Goal: Find specific page/section: Find specific page/section

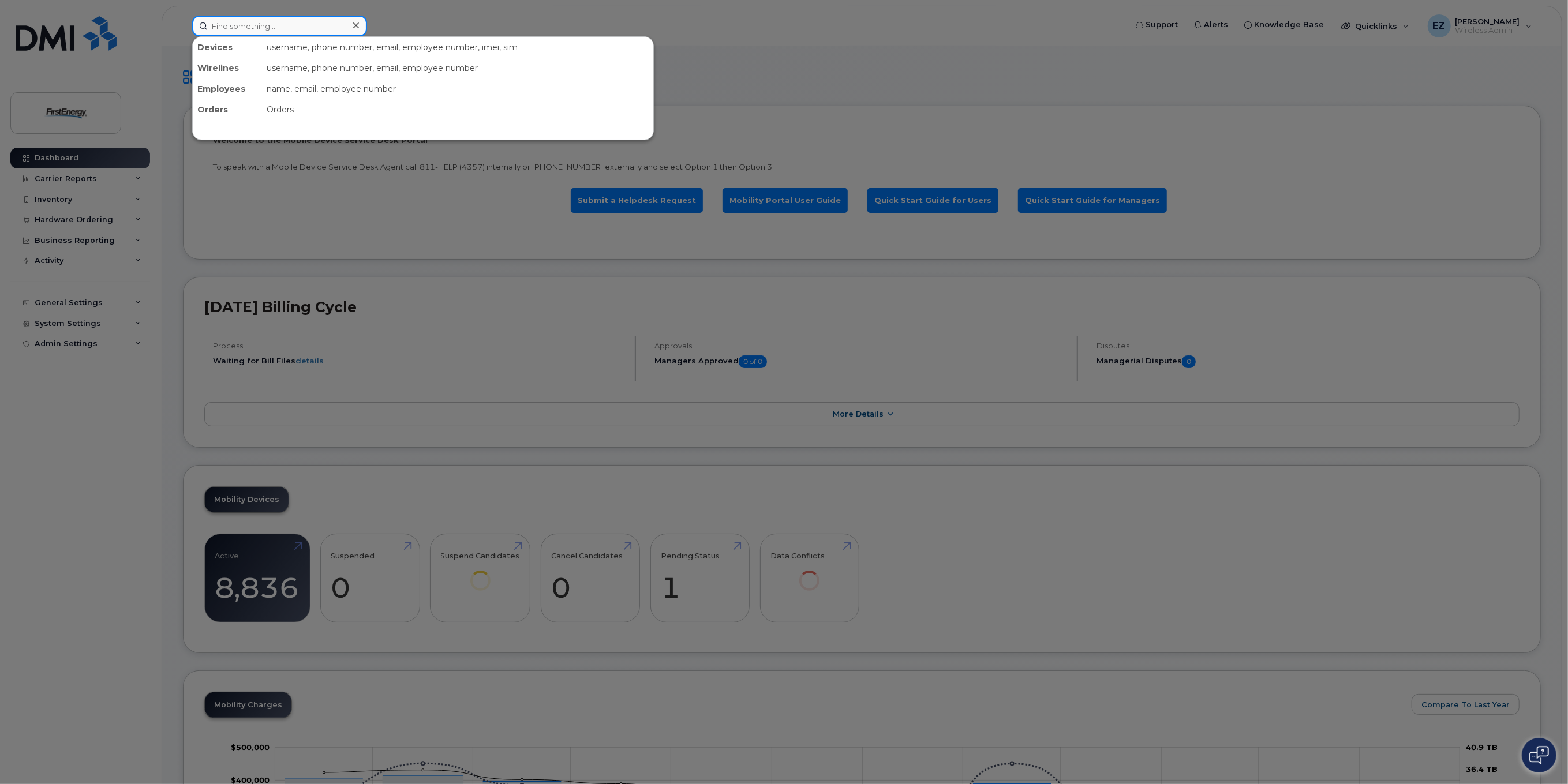
click at [269, 27] on input at bounding box center [280, 26] width 175 height 20
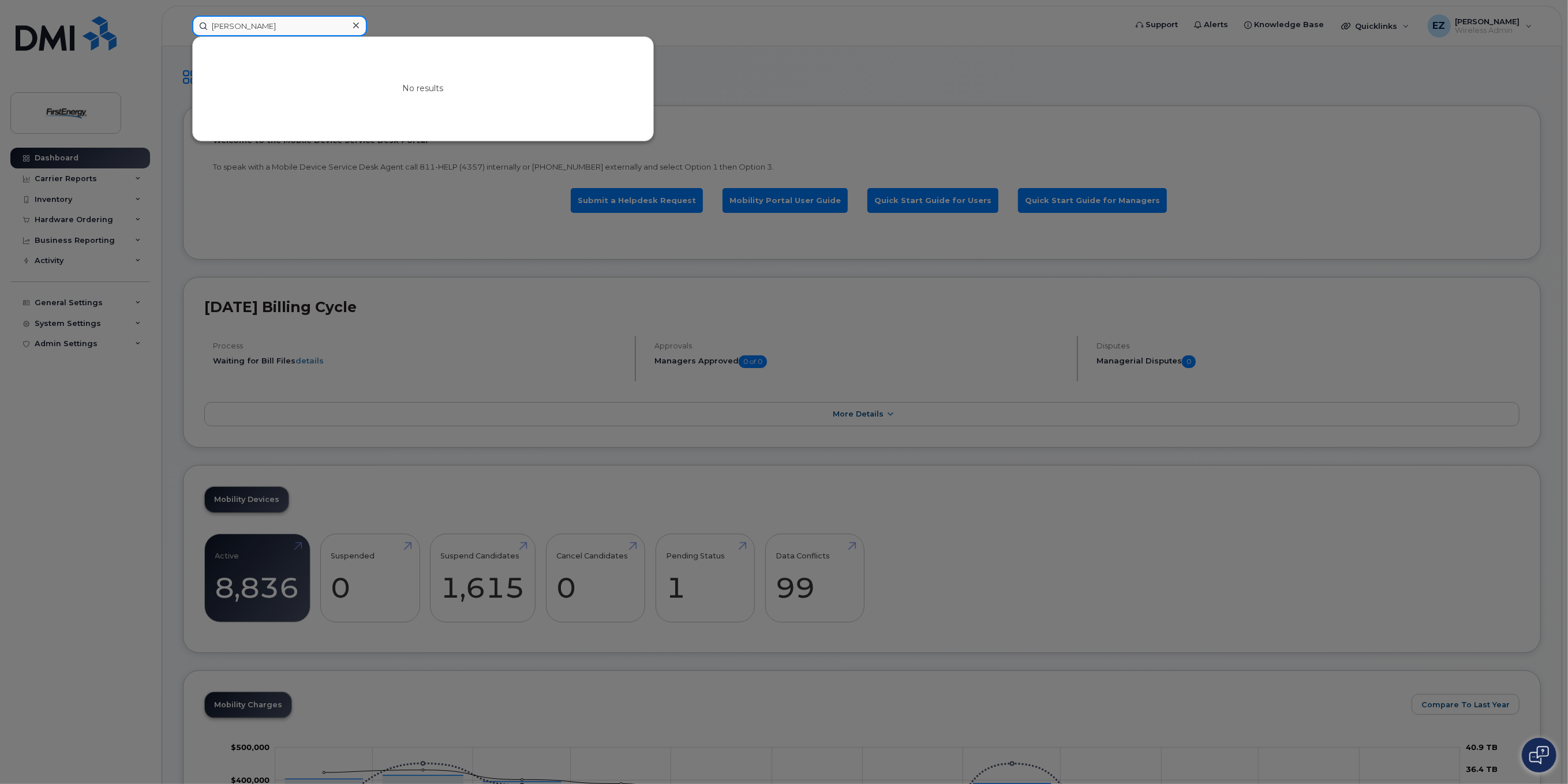
click at [273, 25] on input "William Causer" at bounding box center [280, 26] width 175 height 20
type input "William Causer"
click at [356, 25] on icon at bounding box center [355, 25] width 6 height 5
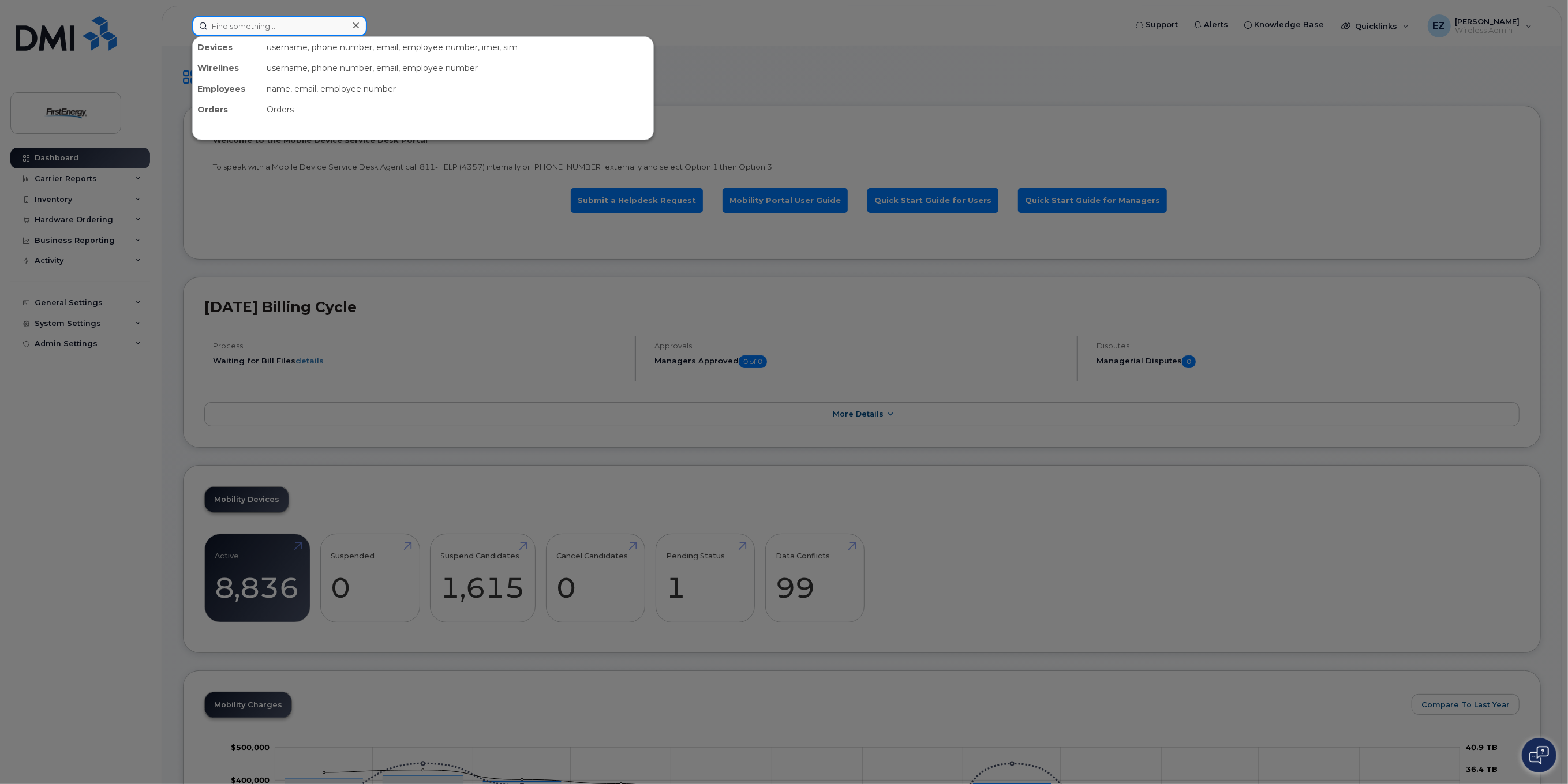
click at [262, 30] on input at bounding box center [280, 26] width 175 height 20
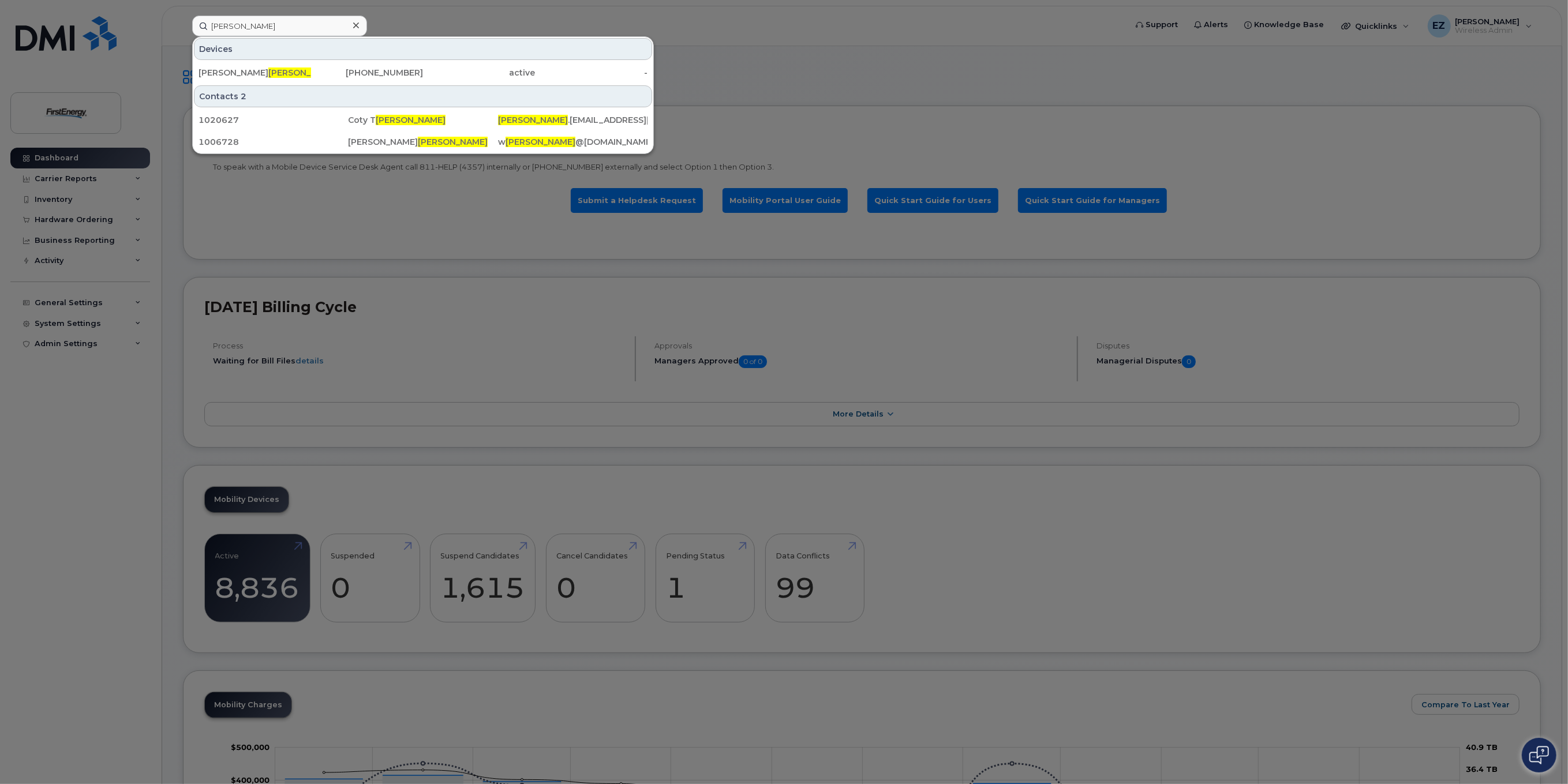
click at [888, 59] on div at bounding box center [784, 392] width 1568 height 784
click at [293, 27] on input "Causer" at bounding box center [280, 26] width 175 height 20
drag, startPoint x: 293, startPoint y: 27, endPoint x: 156, endPoint y: 21, distance: 137.1
click at [183, 21] on div "Causer Devices William R Causer 610-984-6640 active - Contacts 2 1020627 Coty T…" at bounding box center [655, 26] width 945 height 20
paste input "[PHONE_NUMBER]"
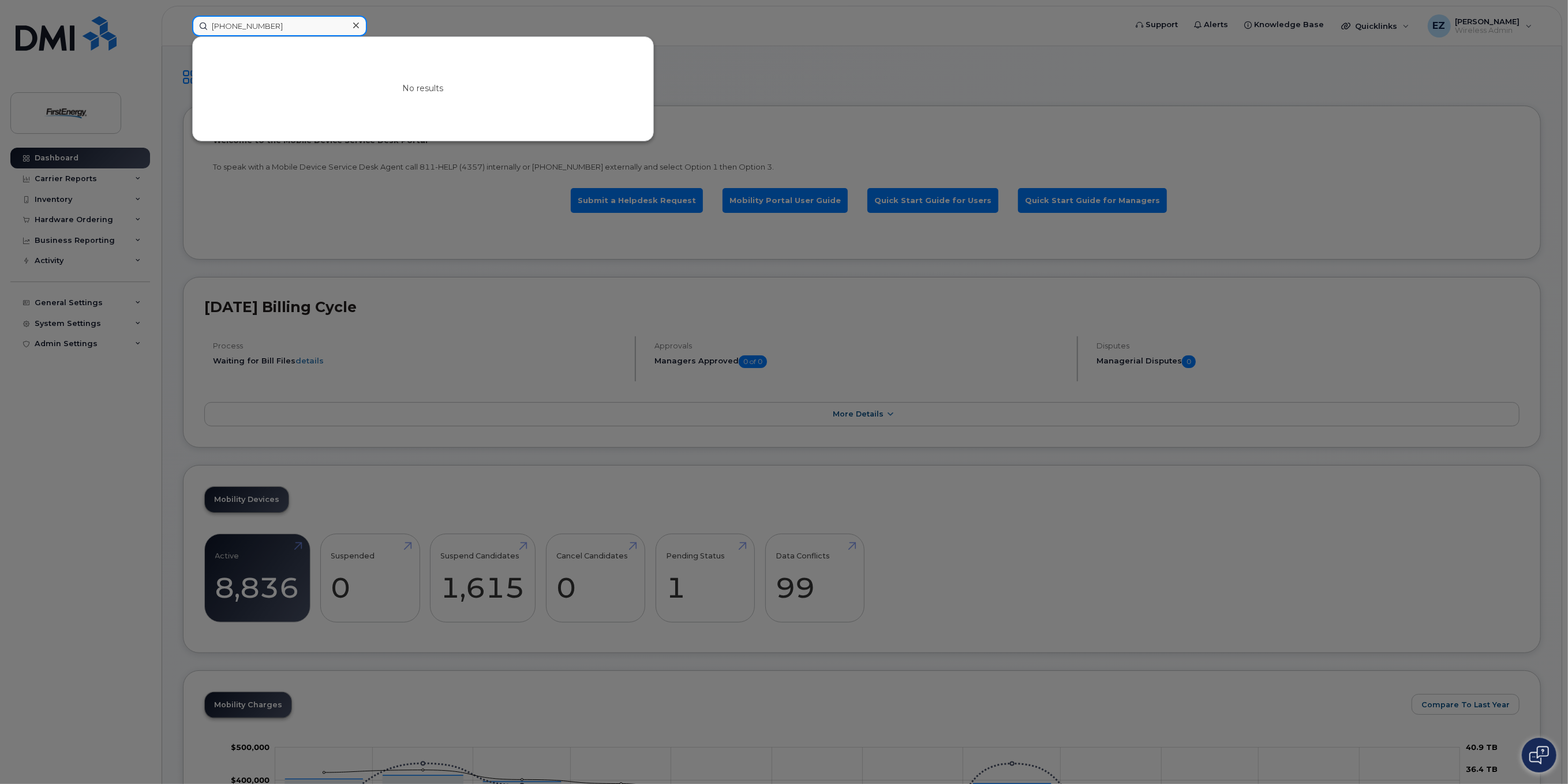
click at [231, 25] on input "[PHONE_NUMBER]" at bounding box center [280, 26] width 175 height 20
click at [247, 26] on input "814810-3826" at bounding box center [280, 26] width 175 height 20
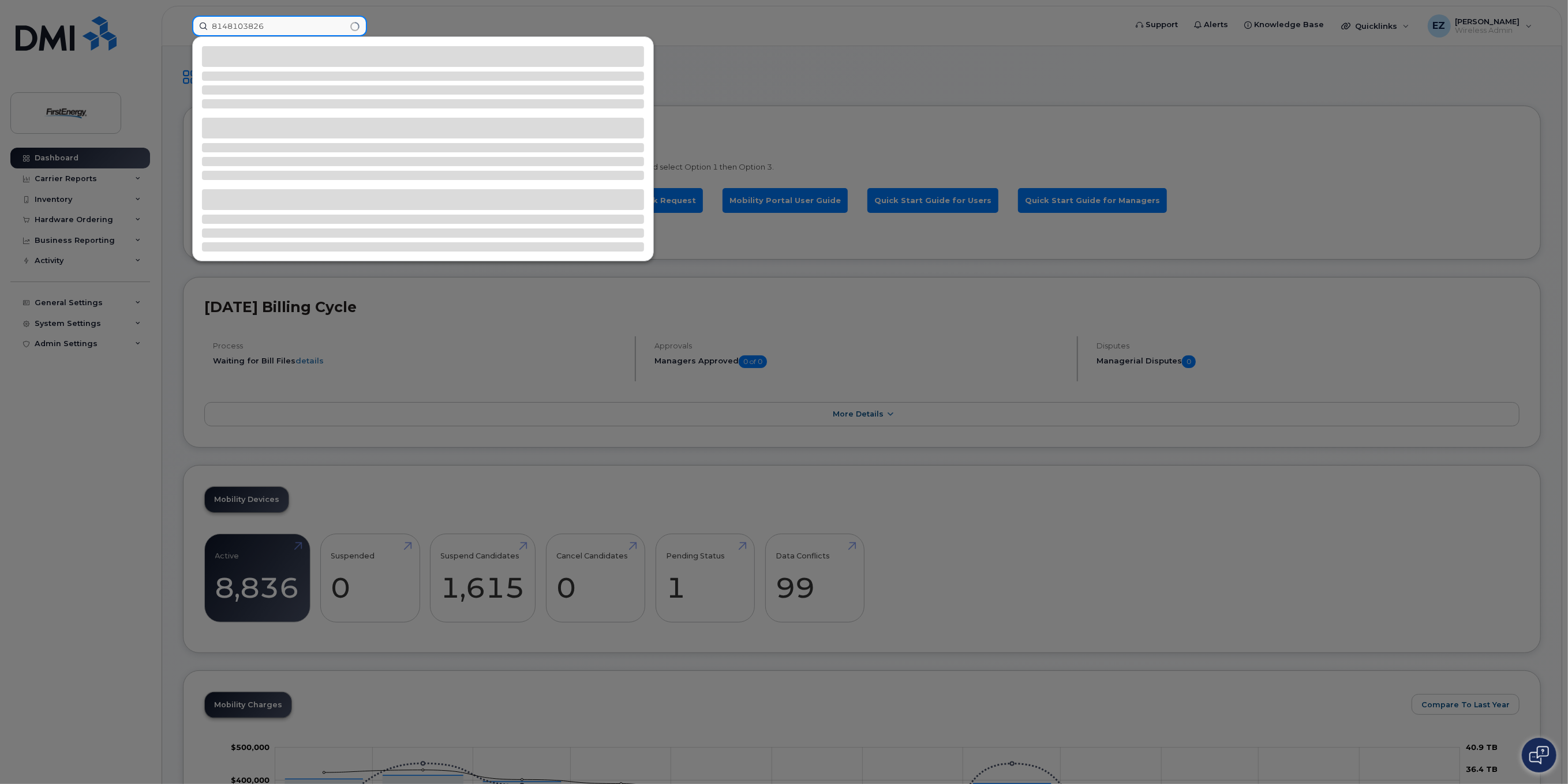
click at [274, 27] on input "8148103826" at bounding box center [280, 26] width 175 height 20
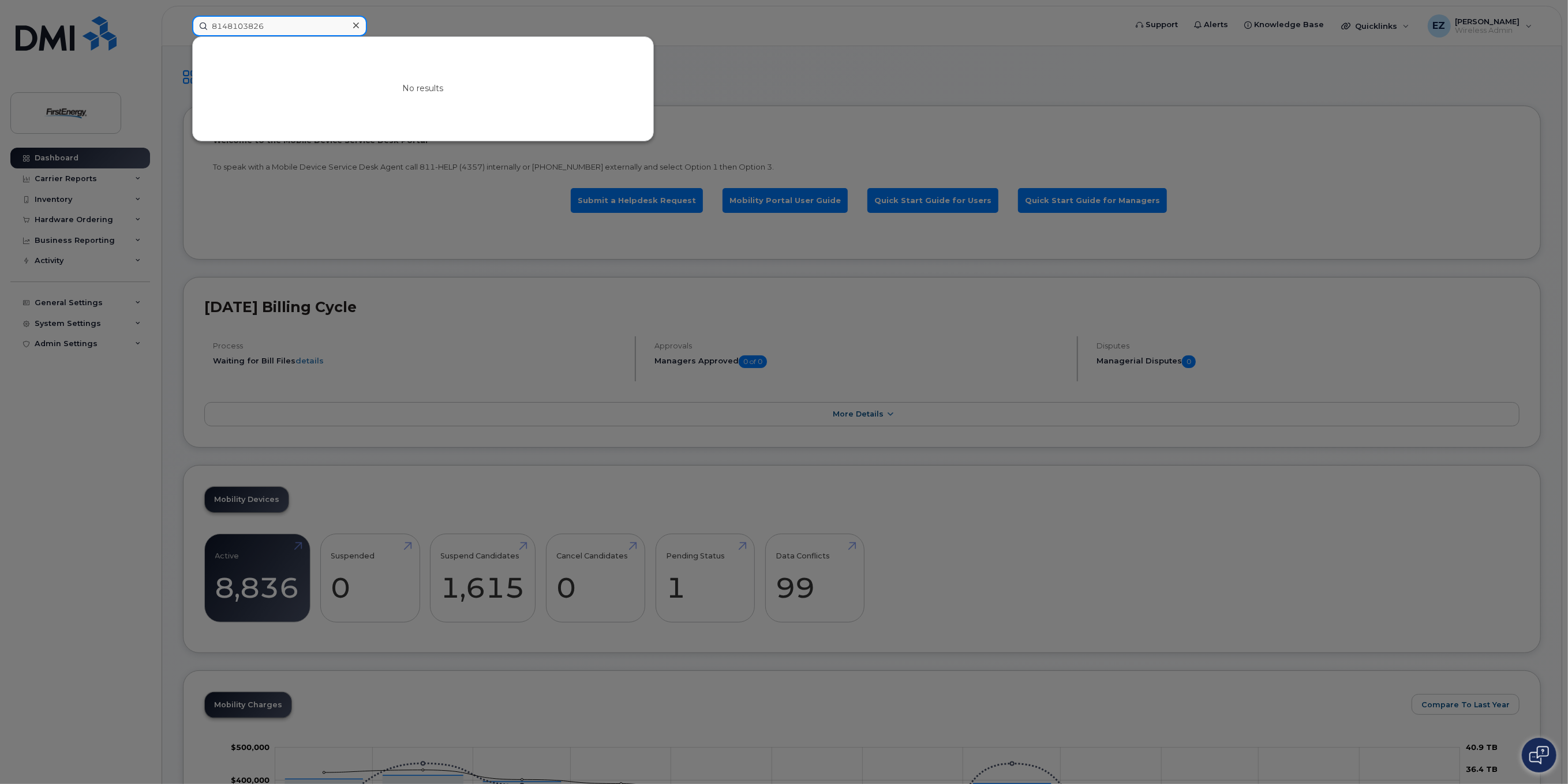
drag, startPoint x: 299, startPoint y: 23, endPoint x: 102, endPoint y: 14, distance: 197.2
click at [183, 16] on div "8148103826 No results" at bounding box center [655, 26] width 945 height 20
paste input "-571-8774"
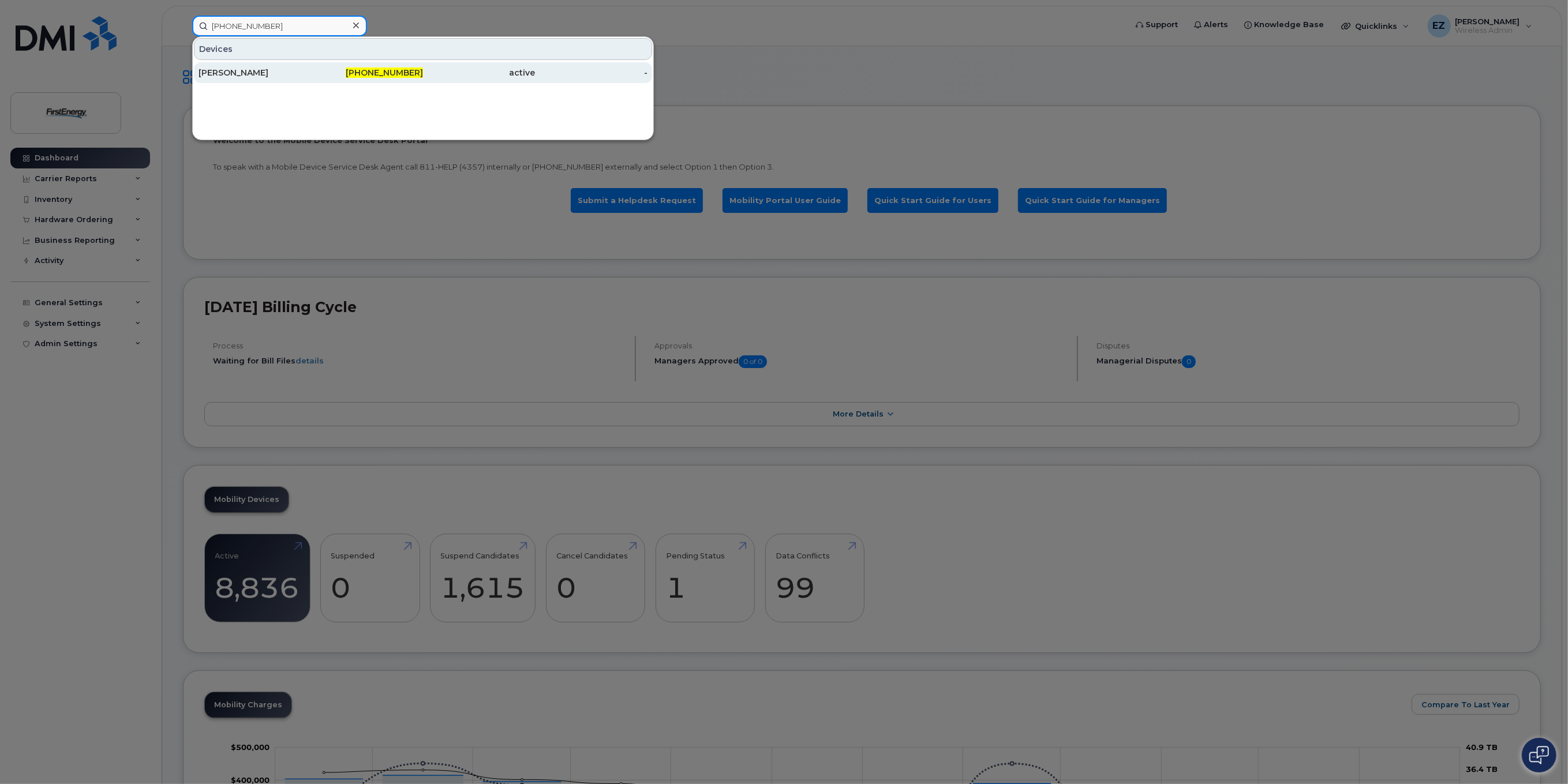
type input "814-571-8774"
click at [260, 70] on div "[PERSON_NAME]" at bounding box center [255, 72] width 112 height 12
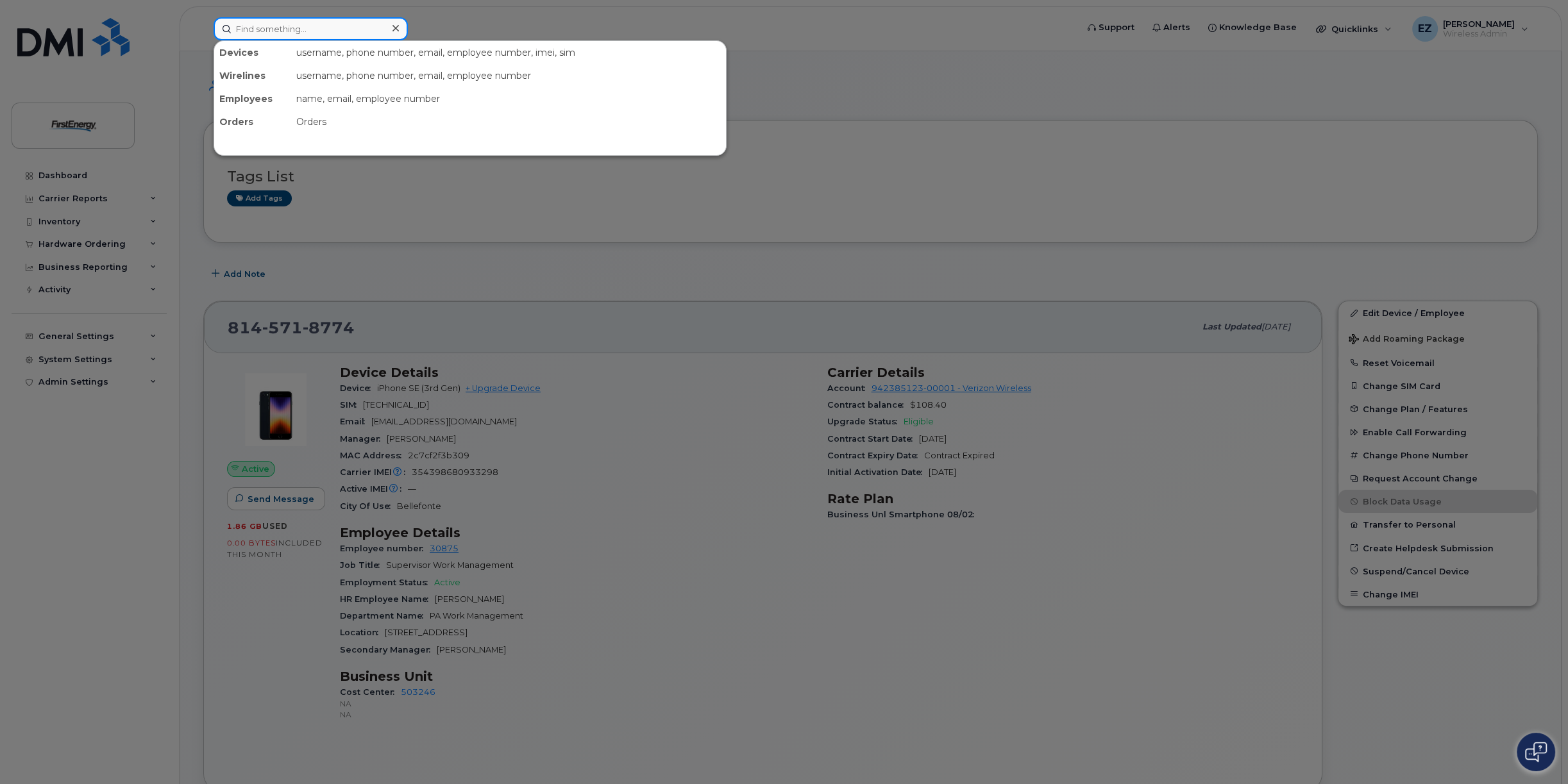
click at [310, 24] on input at bounding box center [311, 29] width 195 height 23
paste input "[PHONE_NUMBER]"
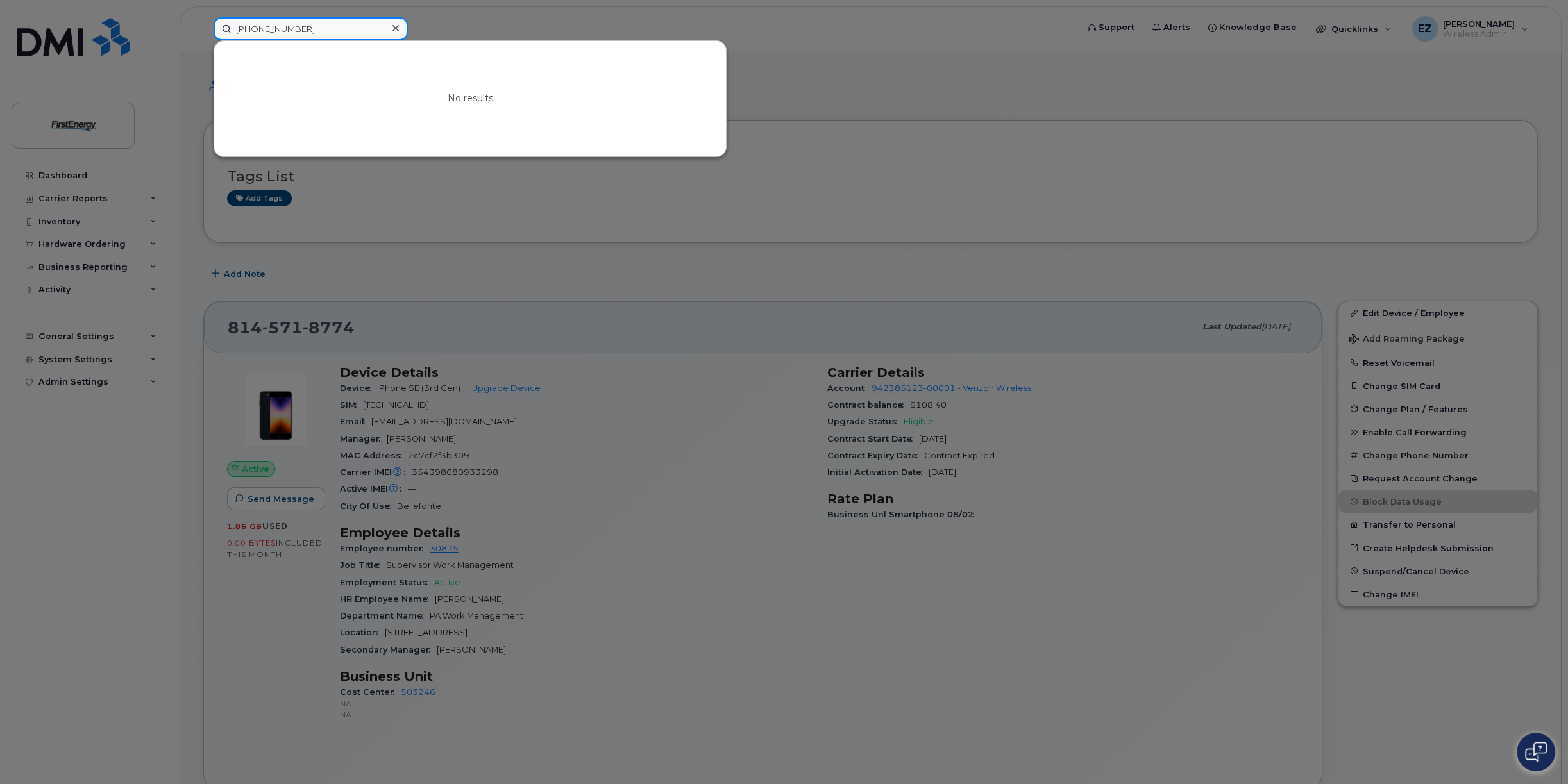
click at [257, 31] on input "[PHONE_NUMBER]" at bounding box center [311, 29] width 195 height 23
click at [274, 31] on input "814810-3826" at bounding box center [311, 29] width 195 height 23
type input "8148103826"
